Goal: Check status: Check status

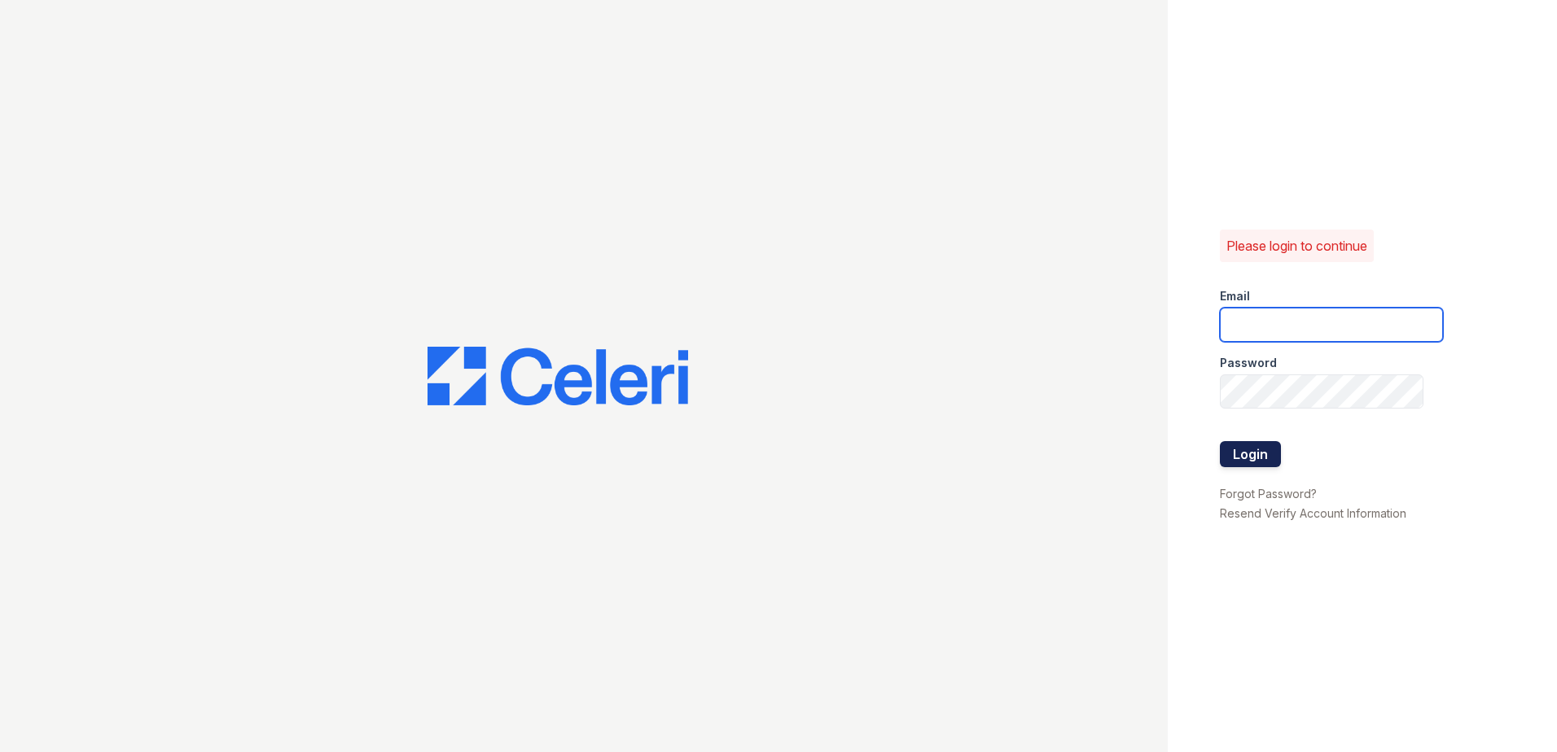
type input "[EMAIL_ADDRESS][DOMAIN_NAME]"
click at [1259, 458] on button "Login" at bounding box center [1250, 454] width 61 height 26
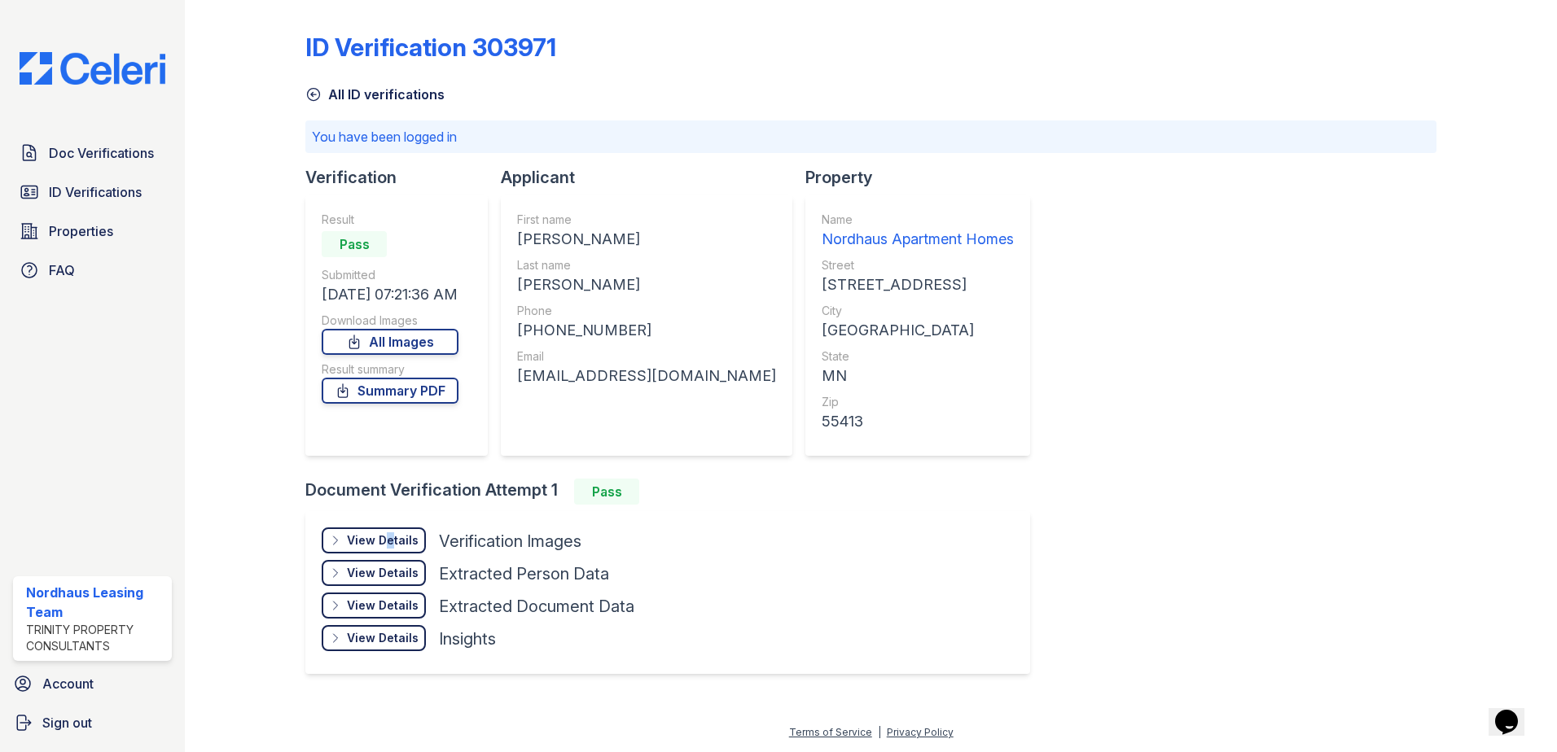
click at [383, 537] on div "View Details" at bounding box center [383, 540] width 72 height 16
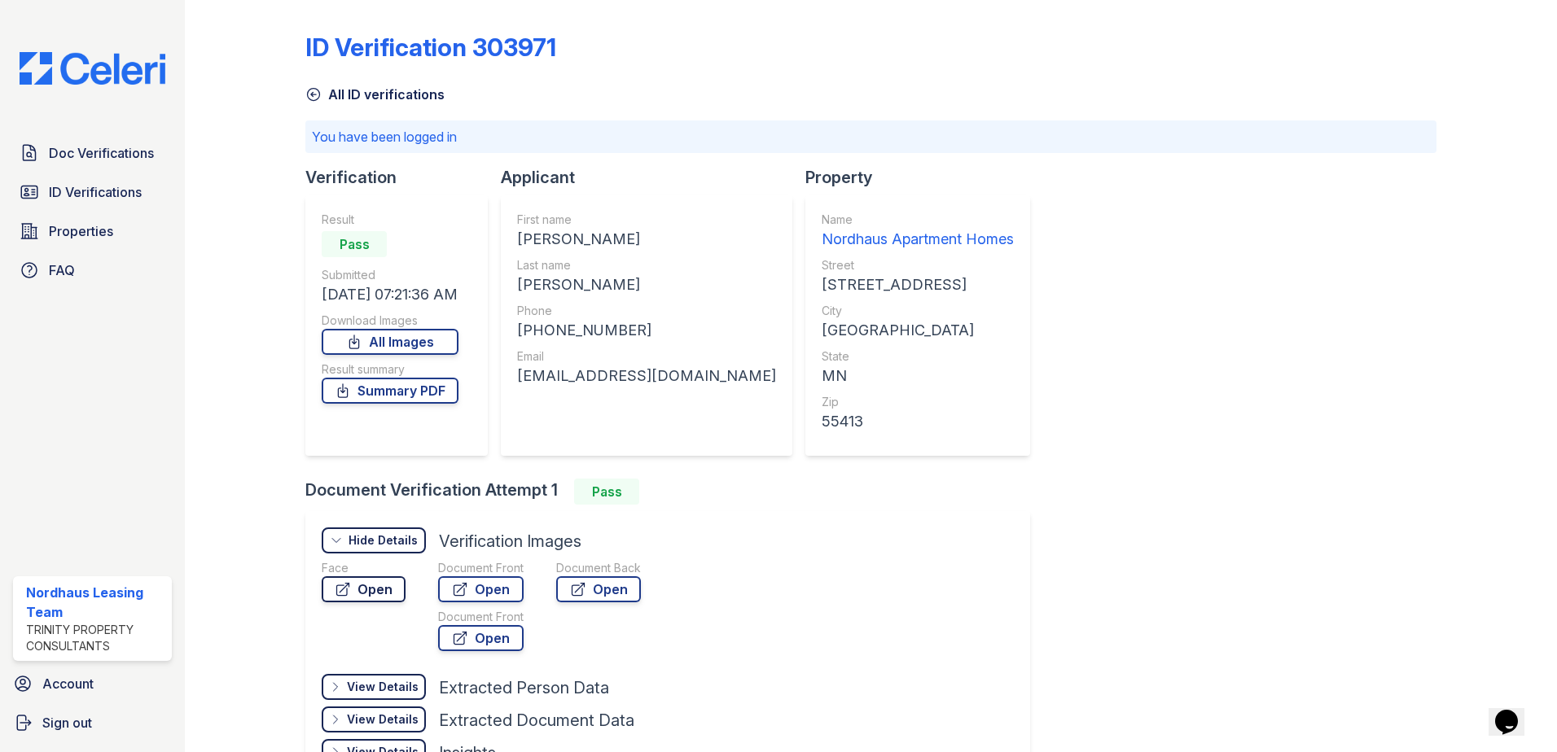
click at [358, 593] on link "Open" at bounding box center [364, 589] width 84 height 26
